Goal: Transaction & Acquisition: Purchase product/service

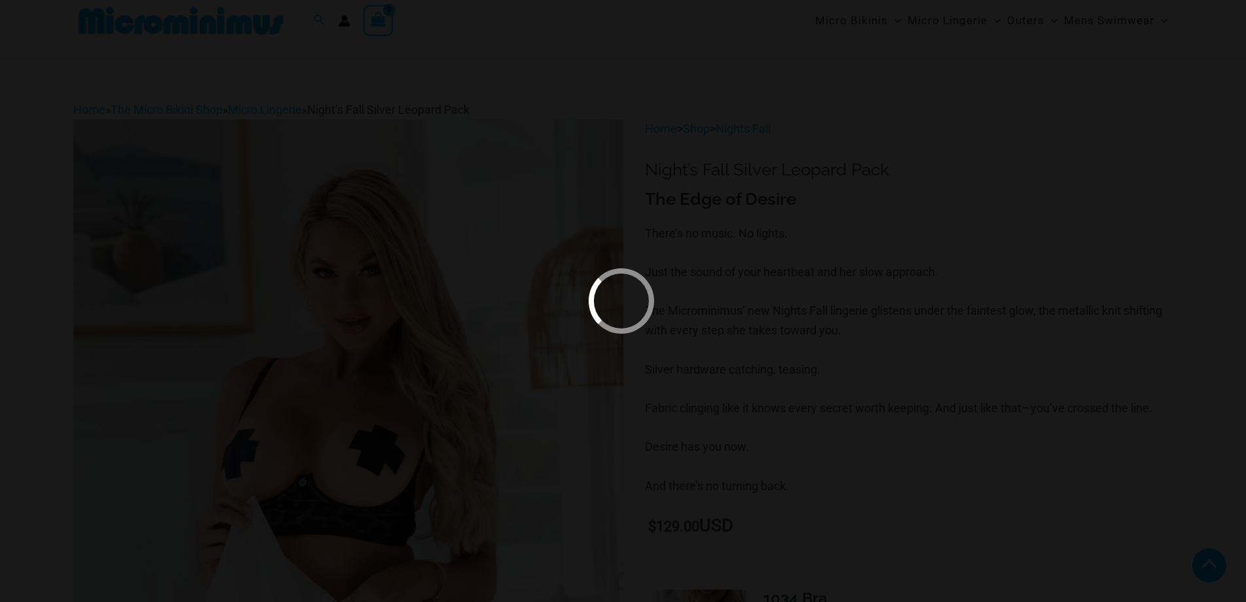
type input "**********"
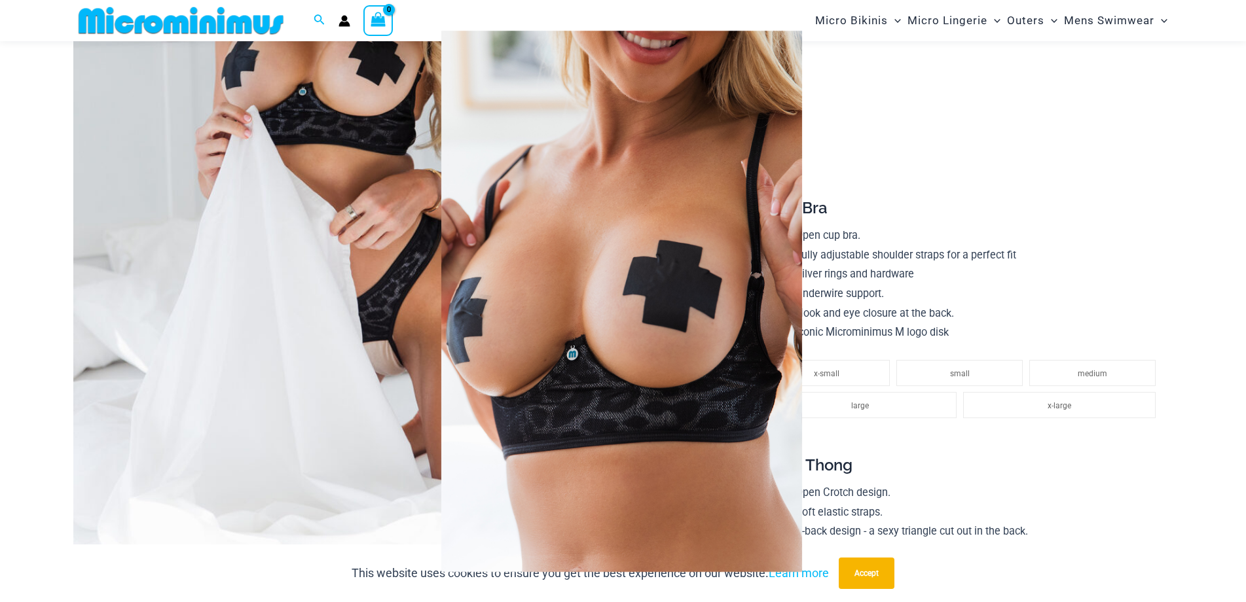
click at [954, 332] on div at bounding box center [623, 301] width 1246 height 602
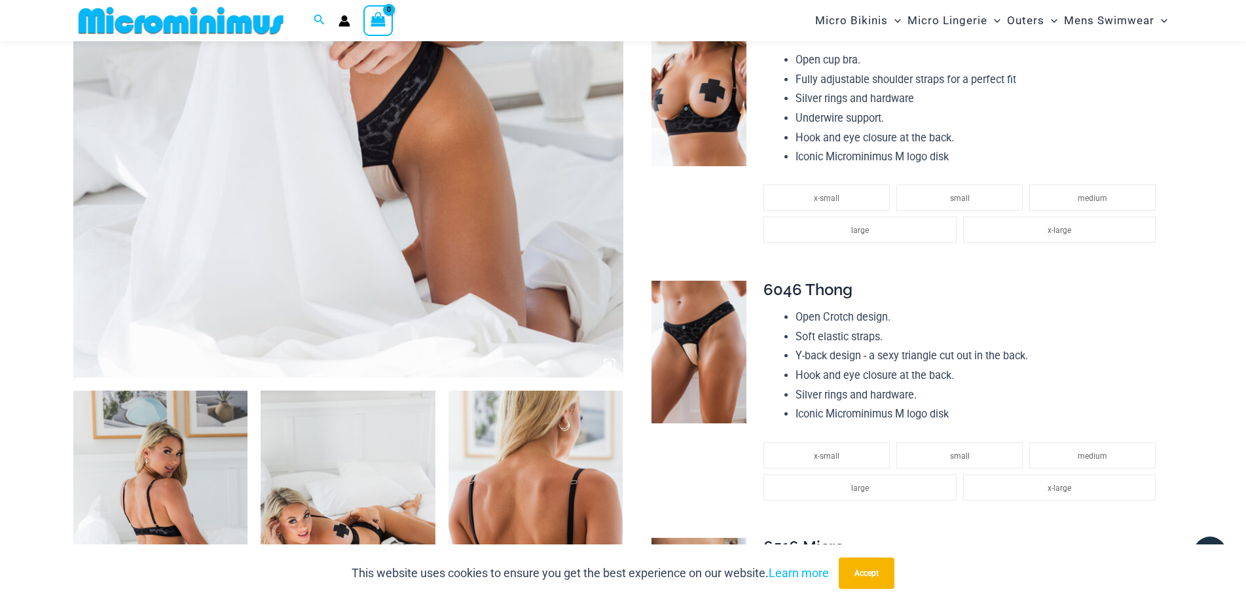
scroll to position [914, 0]
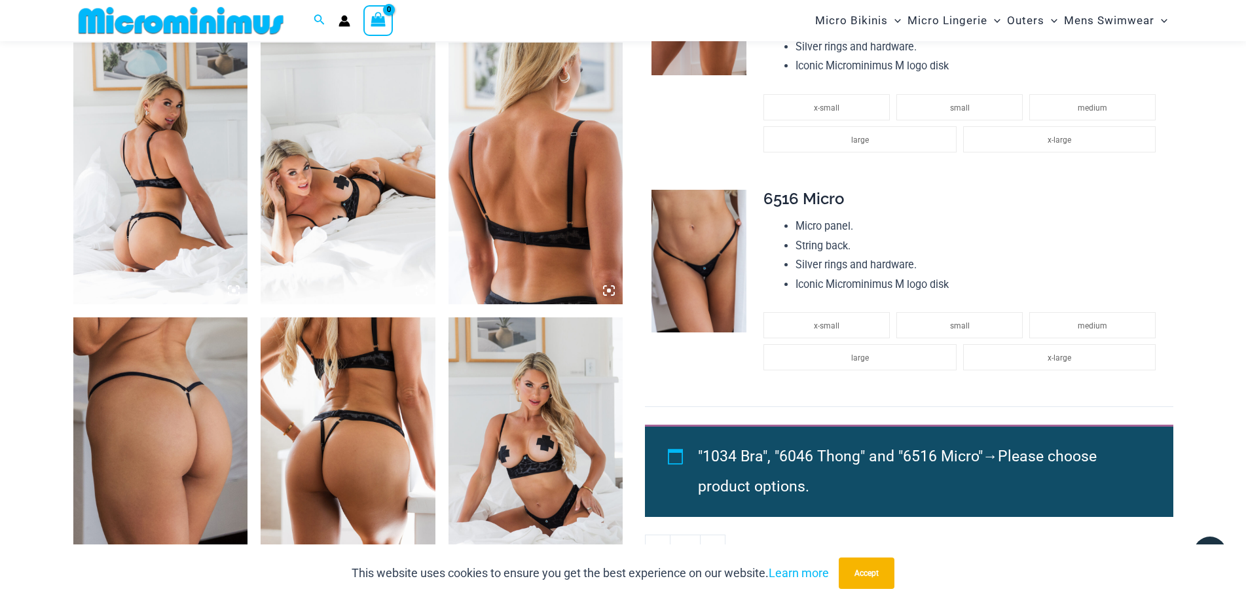
click at [234, 128] on img at bounding box center [160, 174] width 175 height 262
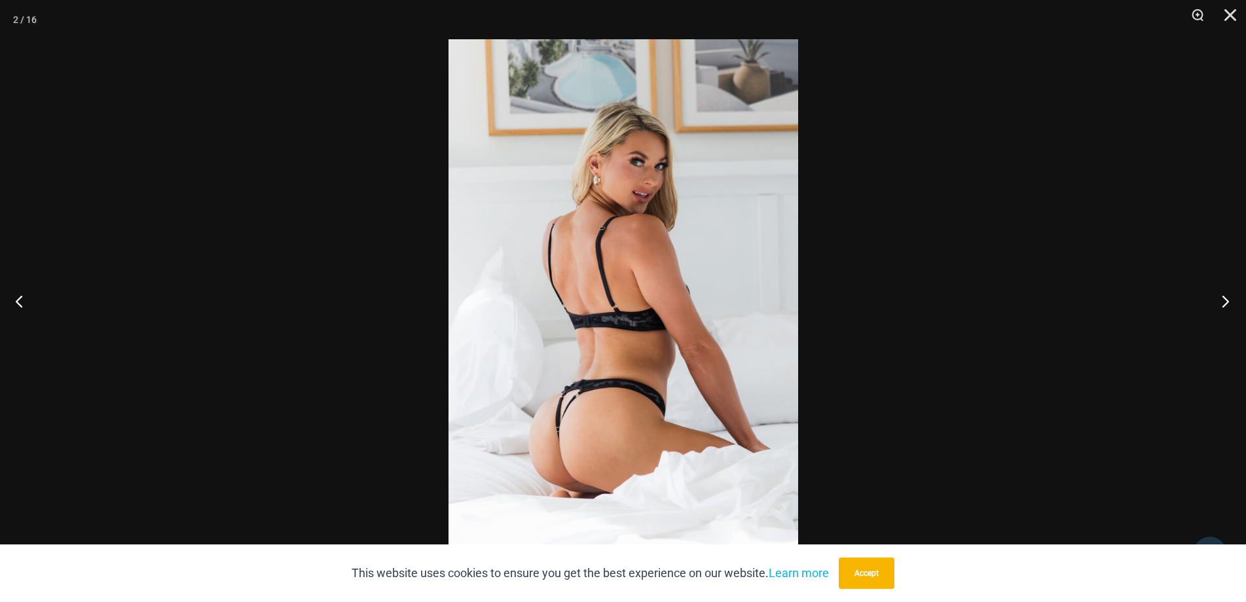
click at [1132, 301] on button "Next" at bounding box center [1220, 300] width 49 height 65
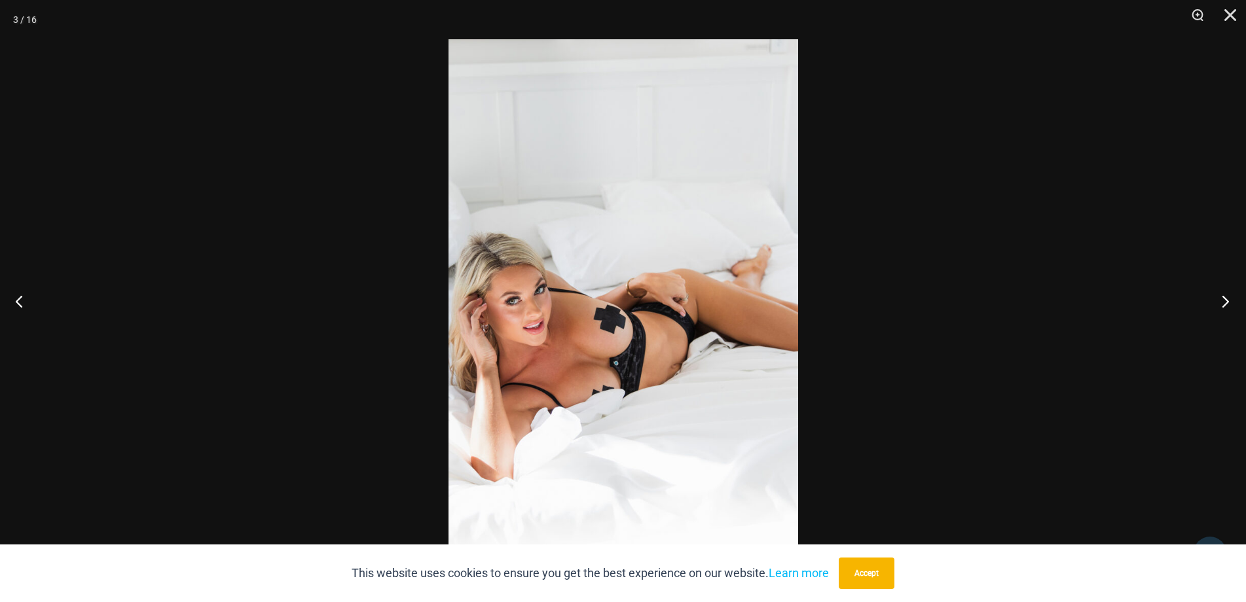
click at [1132, 301] on button "Next" at bounding box center [1220, 300] width 49 height 65
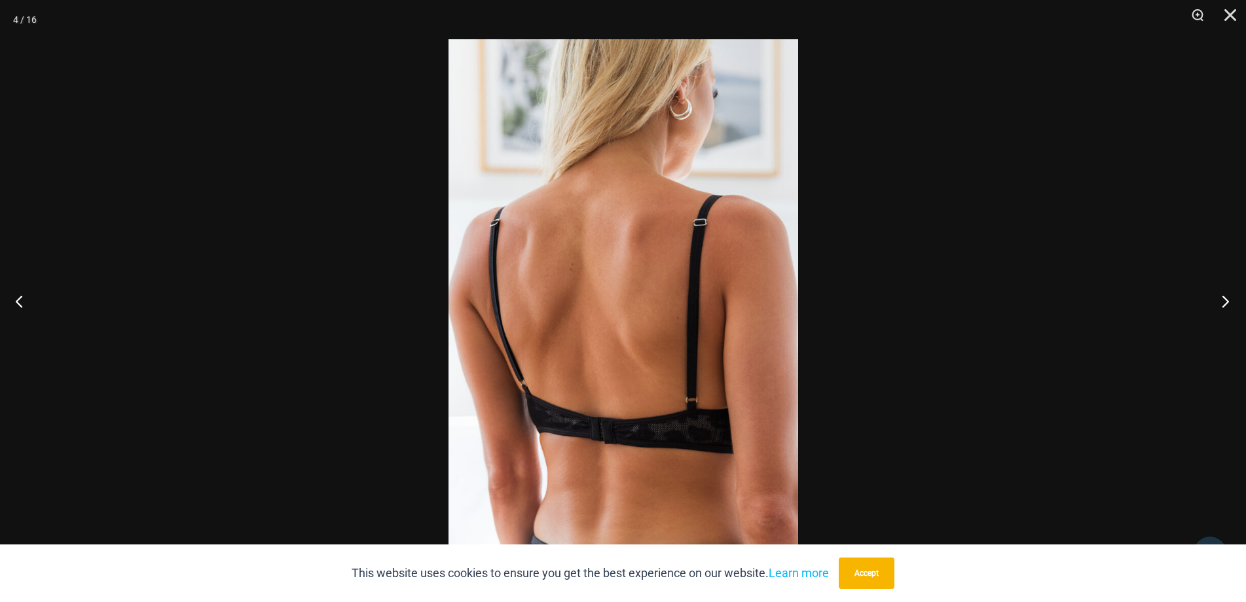
click at [1132, 301] on button "Next" at bounding box center [1220, 300] width 49 height 65
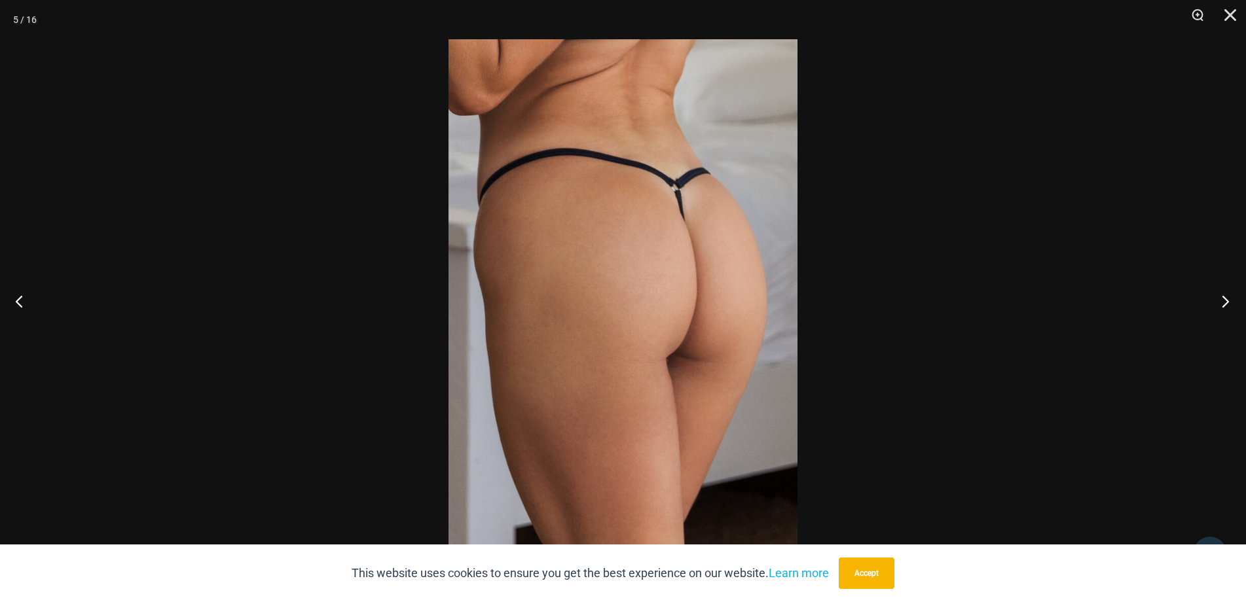
click at [1132, 301] on button "Next" at bounding box center [1220, 300] width 49 height 65
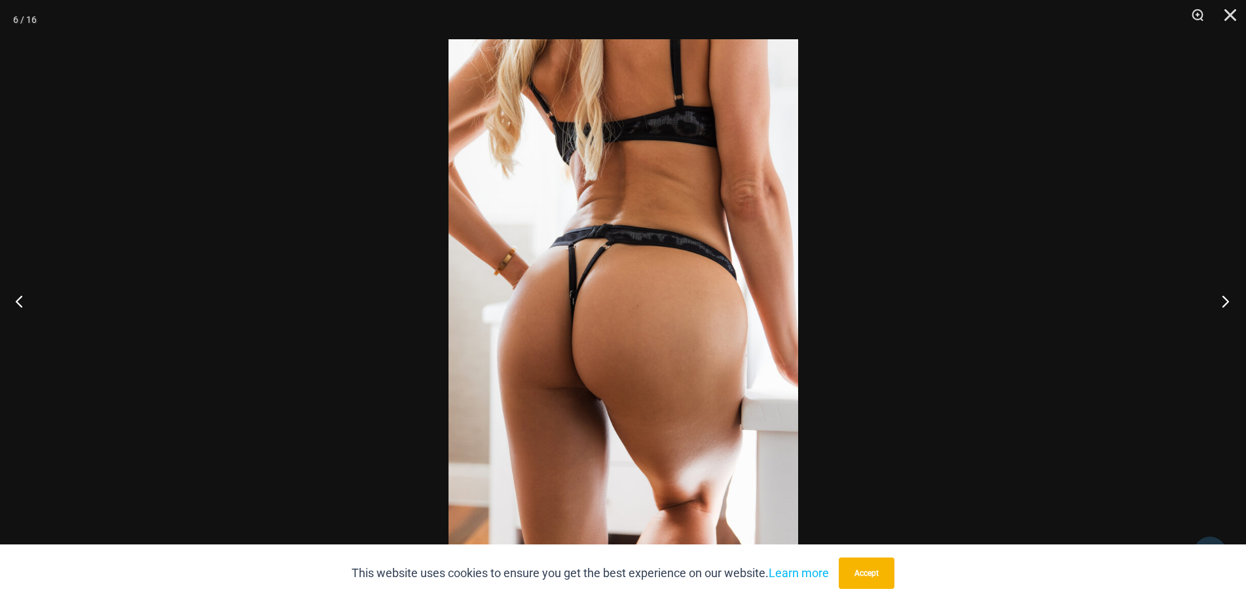
click at [1132, 301] on button "Next" at bounding box center [1220, 300] width 49 height 65
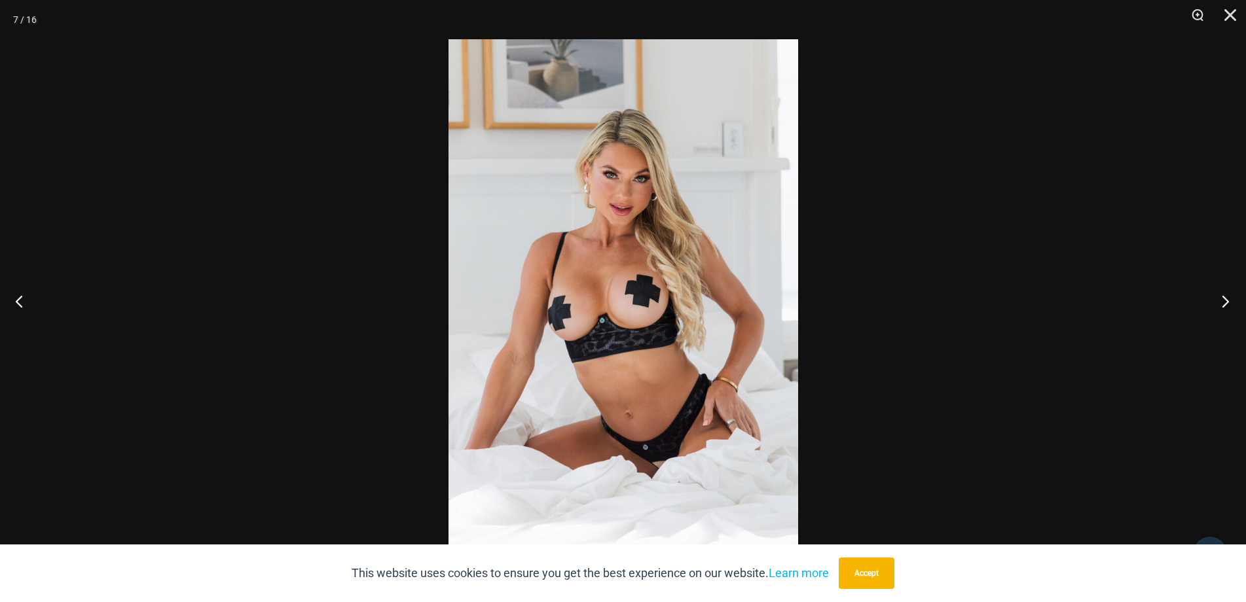
click at [1132, 301] on button "Next" at bounding box center [1220, 300] width 49 height 65
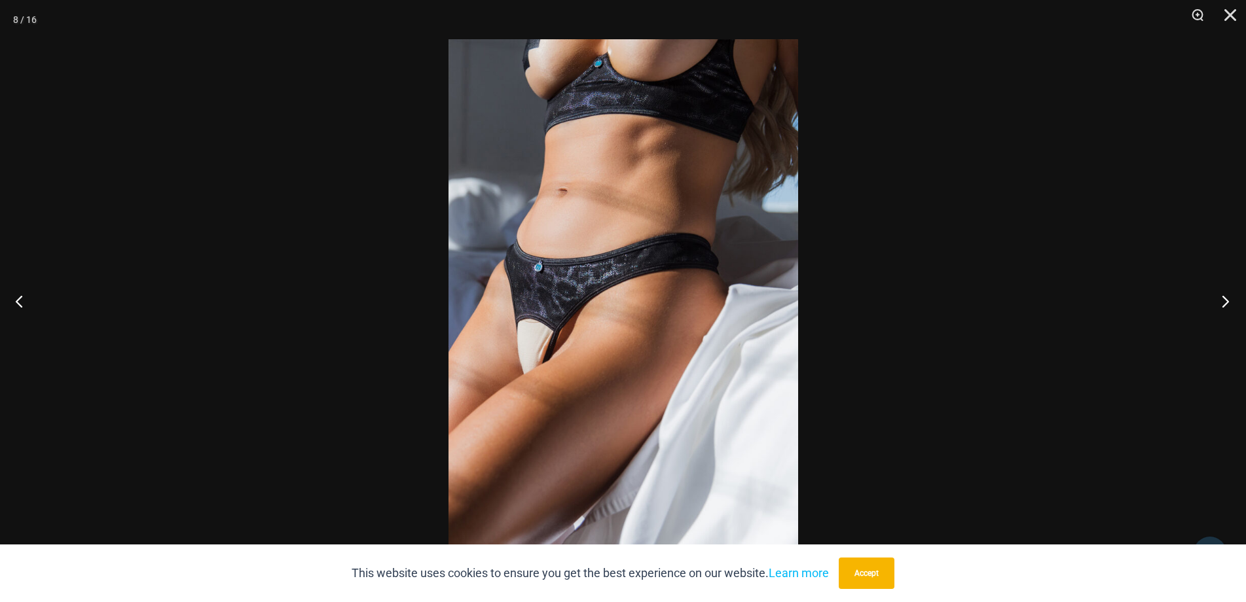
click at [1132, 301] on button "Next" at bounding box center [1220, 300] width 49 height 65
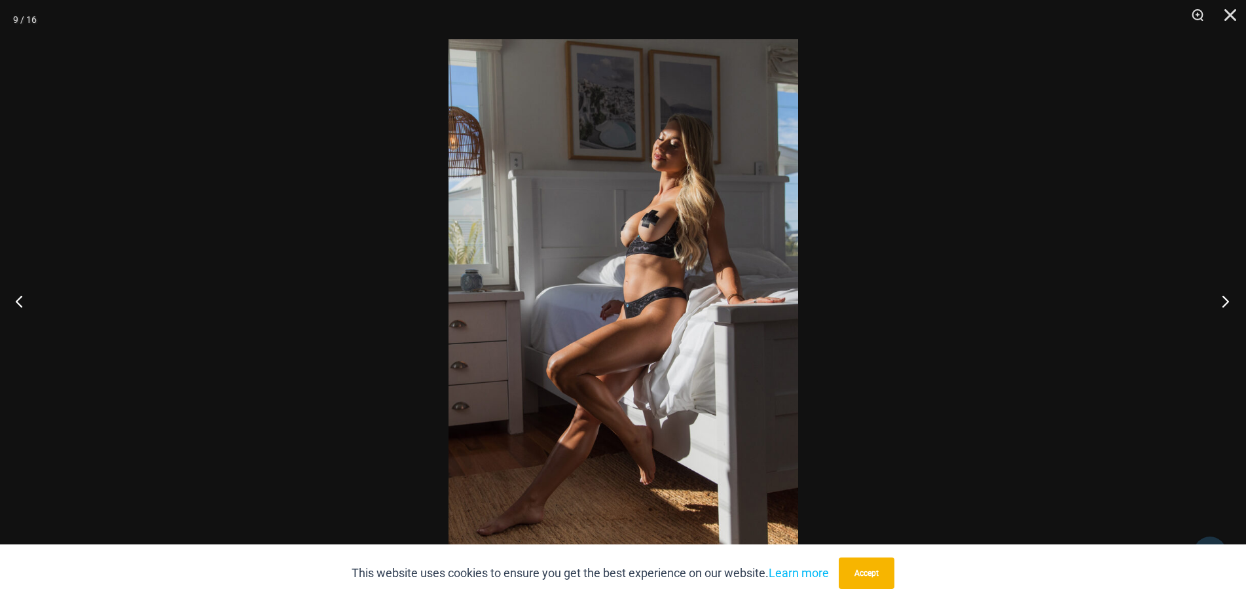
click at [1132, 301] on button "Next" at bounding box center [1220, 300] width 49 height 65
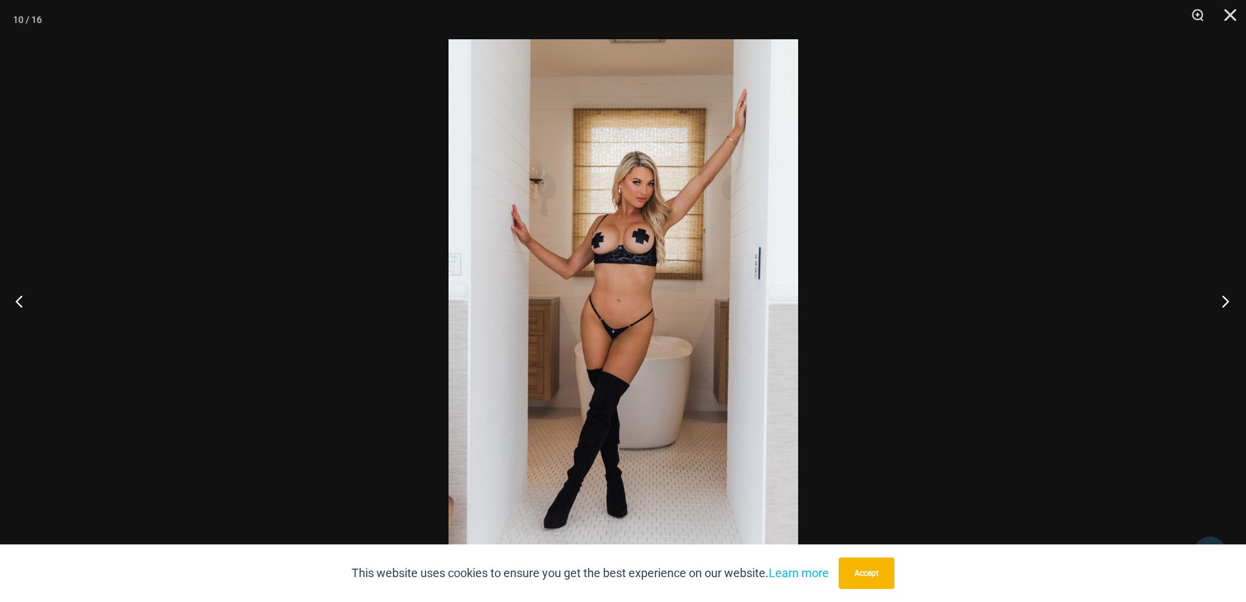
click at [1132, 301] on button "Next" at bounding box center [1220, 300] width 49 height 65
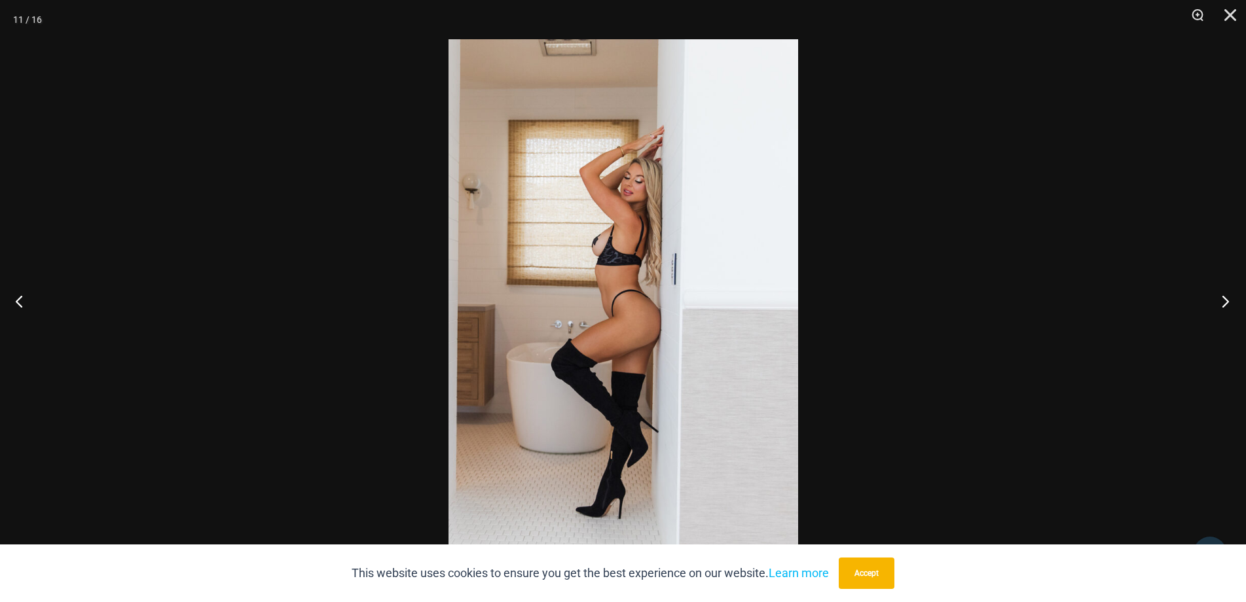
click at [1132, 301] on button "Next" at bounding box center [1220, 300] width 49 height 65
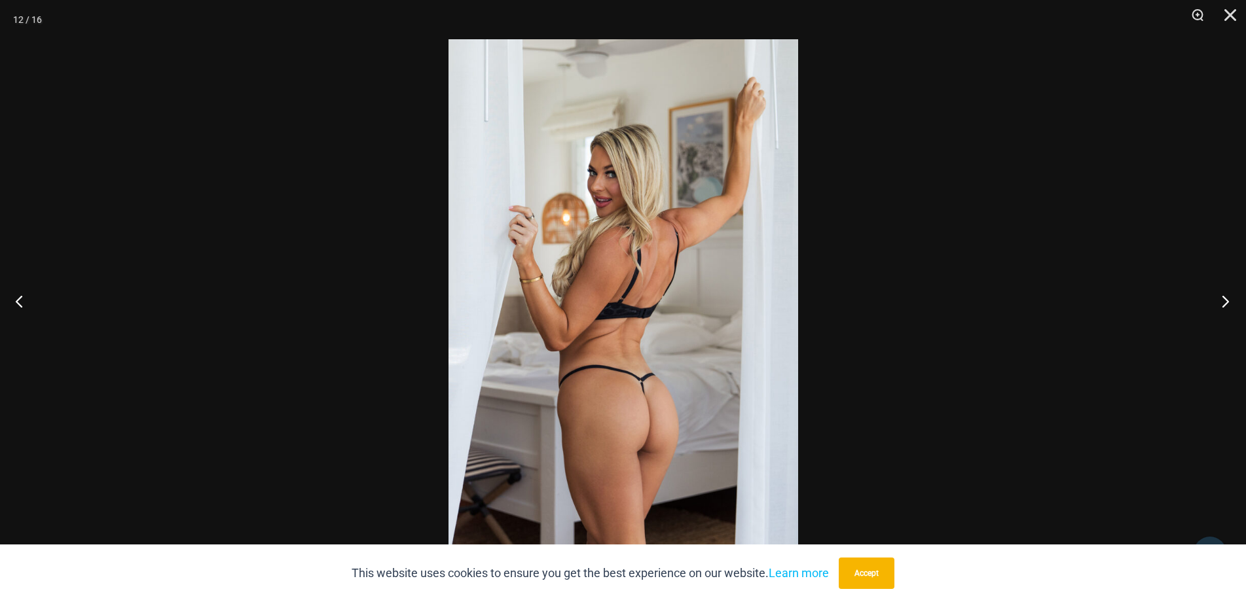
click at [1132, 301] on button "Next" at bounding box center [1220, 300] width 49 height 65
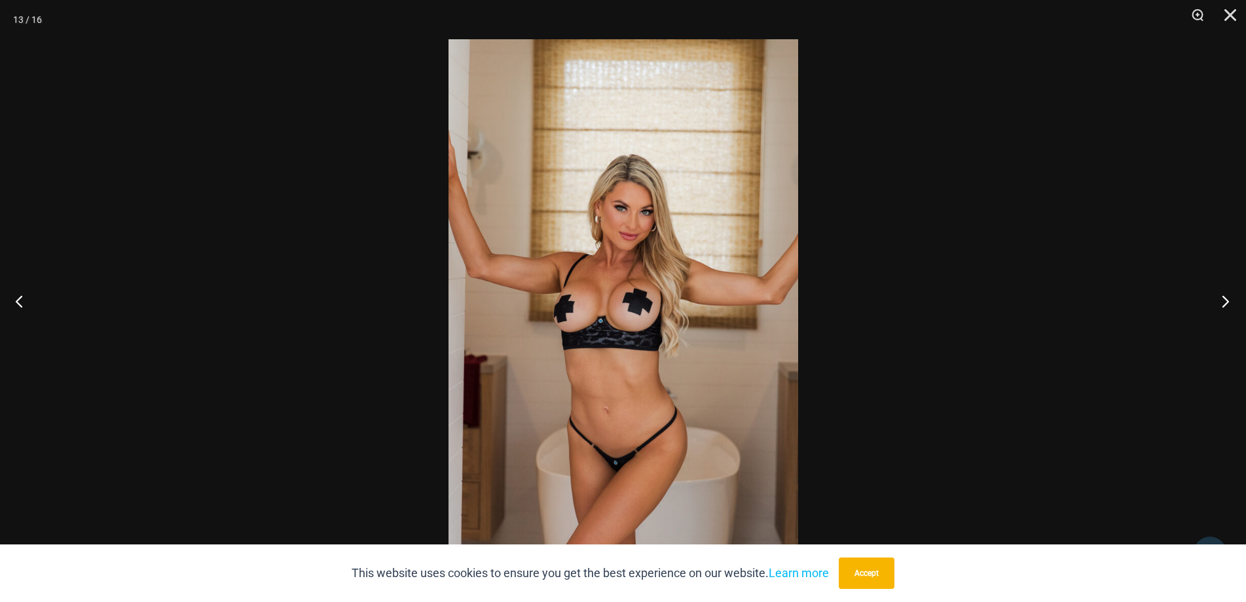
click at [1132, 301] on button "Next" at bounding box center [1220, 300] width 49 height 65
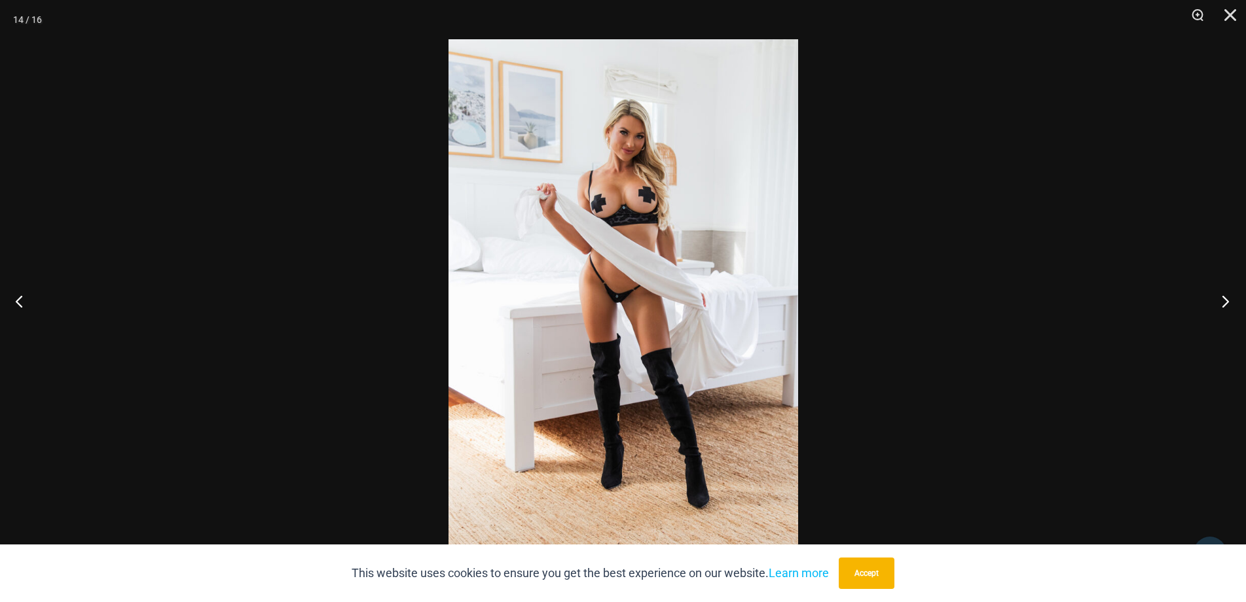
click at [1132, 301] on button "Next" at bounding box center [1220, 300] width 49 height 65
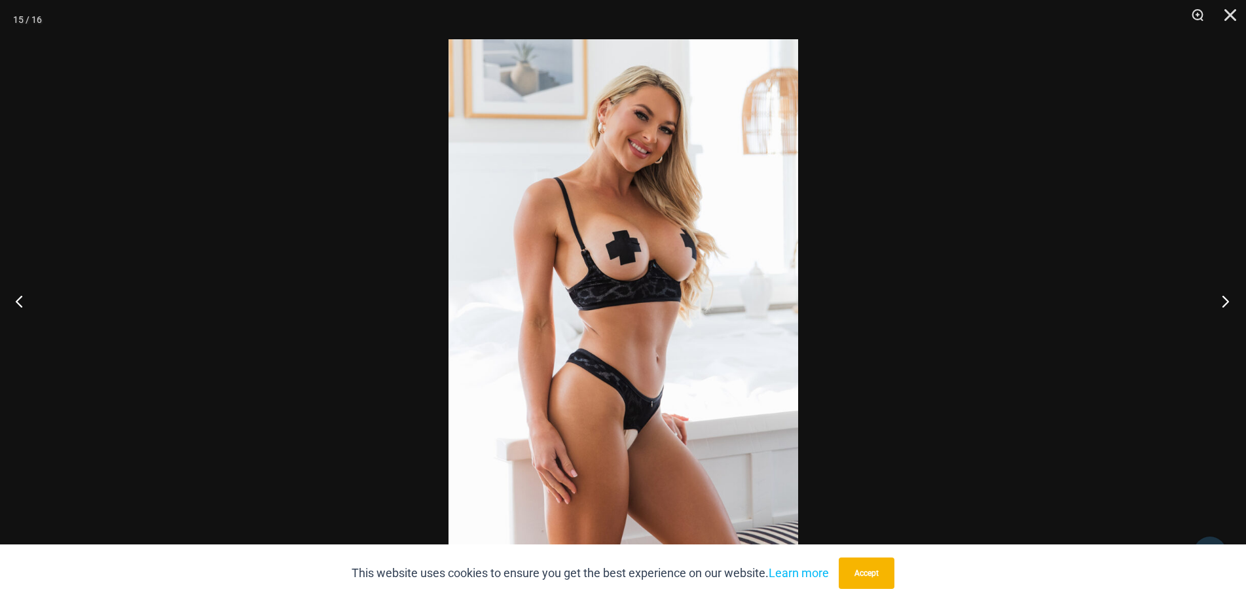
click at [1132, 301] on button "Next" at bounding box center [1220, 300] width 49 height 65
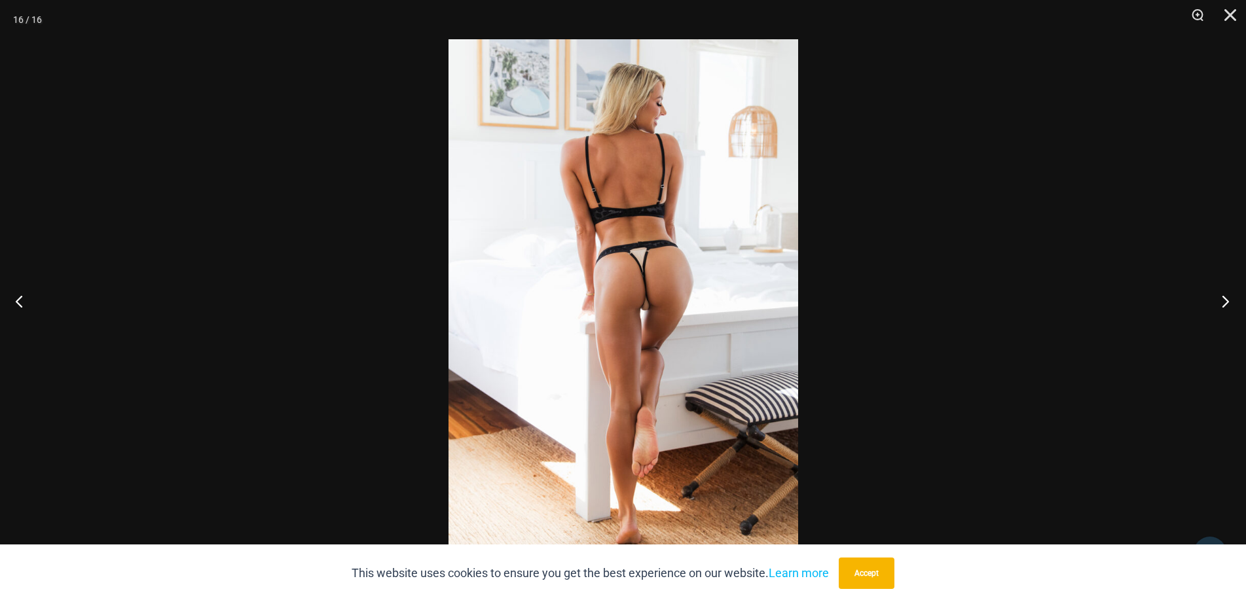
click at [1132, 301] on button "Next" at bounding box center [1220, 300] width 49 height 65
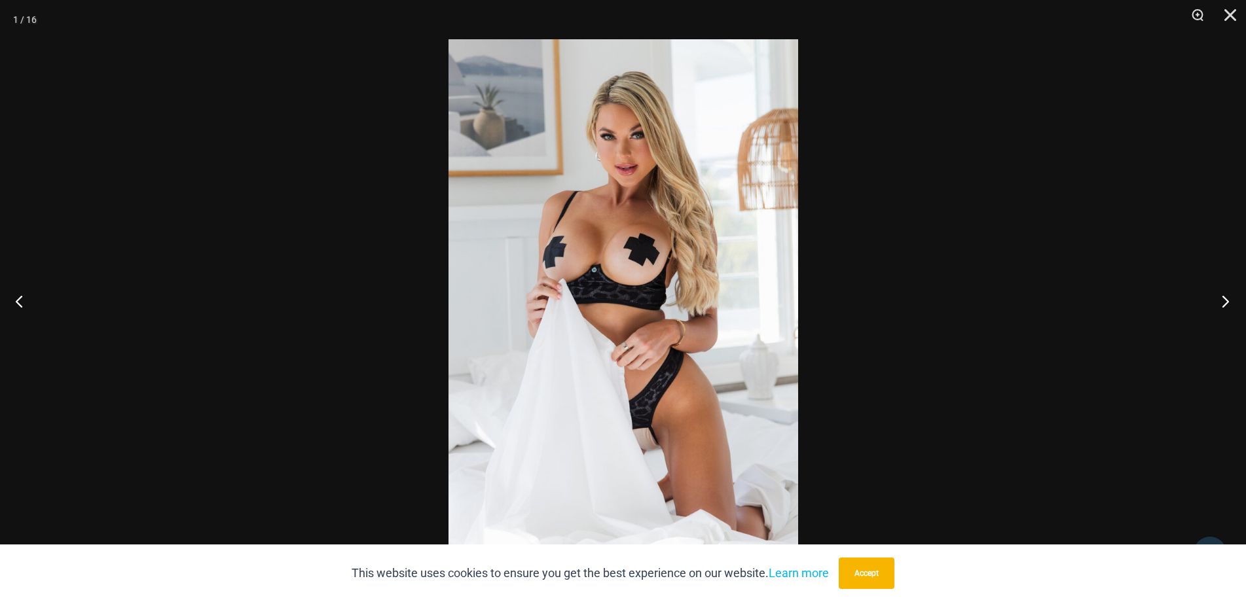
click at [1132, 301] on button "Next" at bounding box center [1220, 300] width 49 height 65
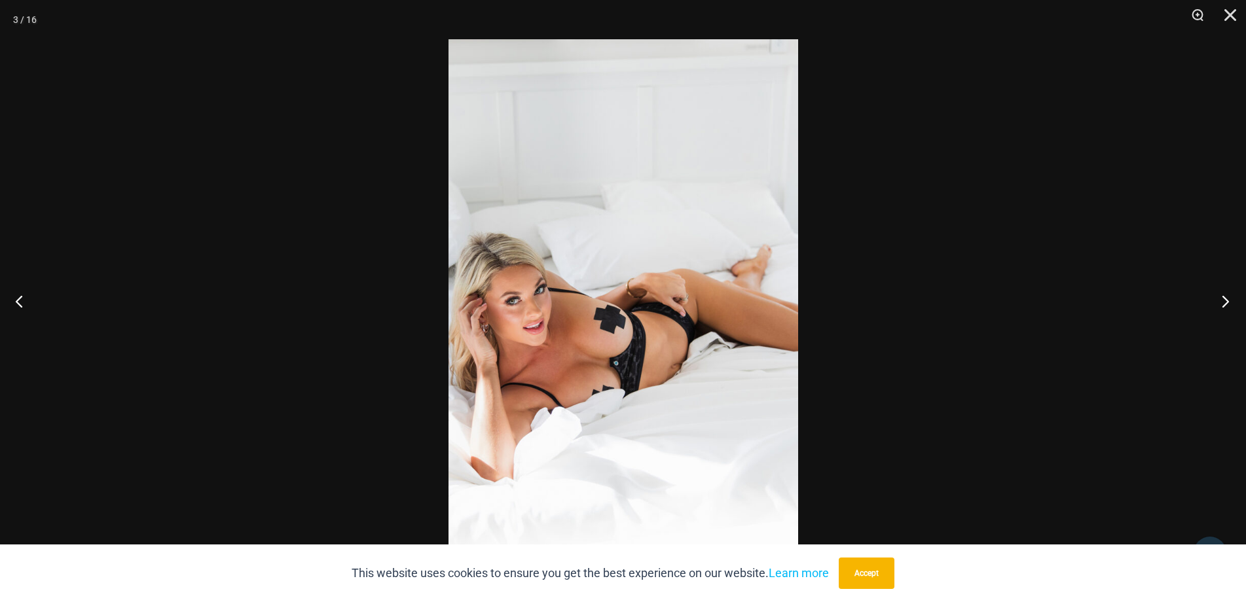
click at [1132, 301] on button "Next" at bounding box center [1220, 300] width 49 height 65
